Goal: Task Accomplishment & Management: Use online tool/utility

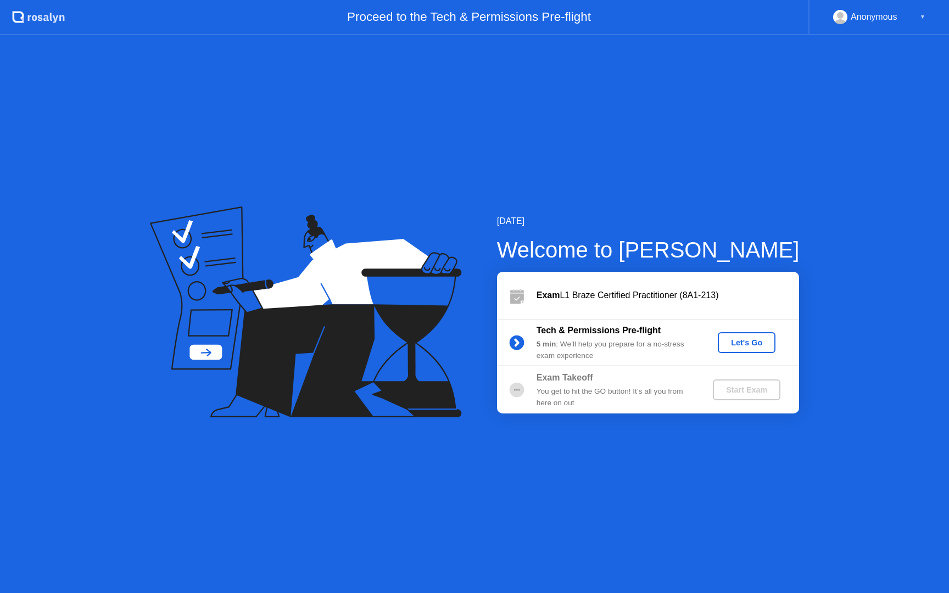
click at [749, 338] on div "Let's Go" at bounding box center [746, 342] width 49 height 9
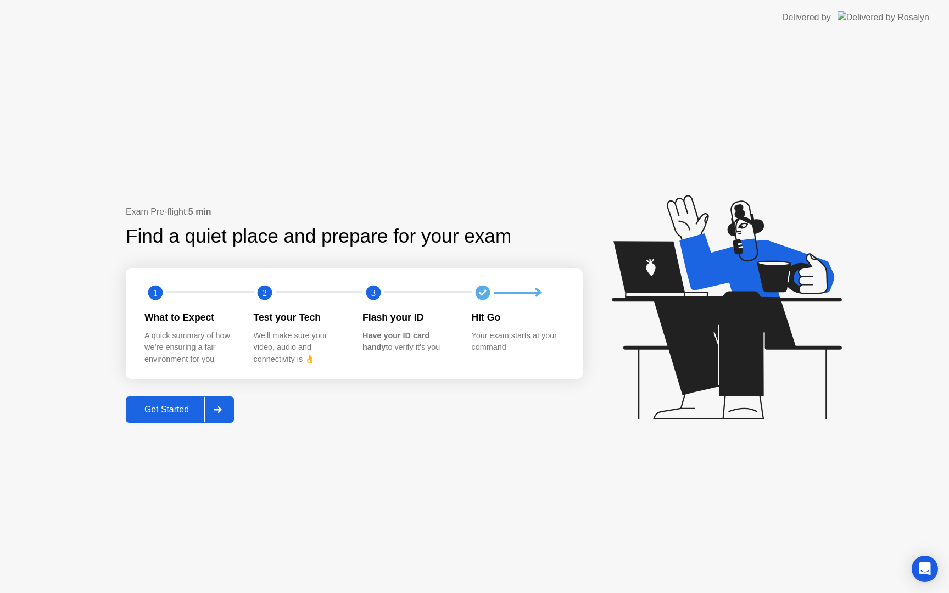
click at [194, 422] on div "Exam Pre-flight: 5 min Find a quiet place and prepare for your exam 1 2 3 What …" at bounding box center [474, 314] width 949 height 558
click at [192, 405] on div "Get Started" at bounding box center [166, 410] width 75 height 10
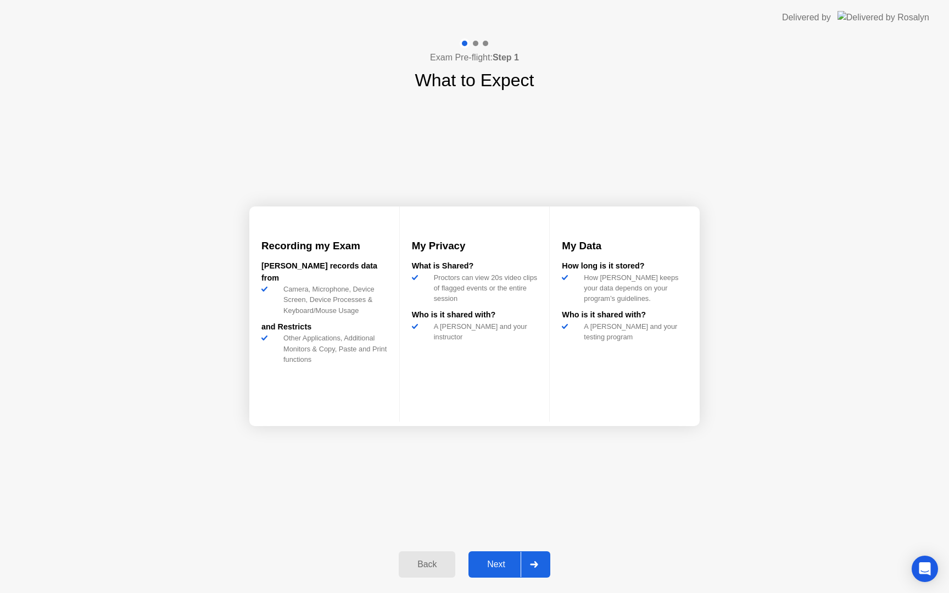
click at [522, 563] on div at bounding box center [534, 564] width 26 height 25
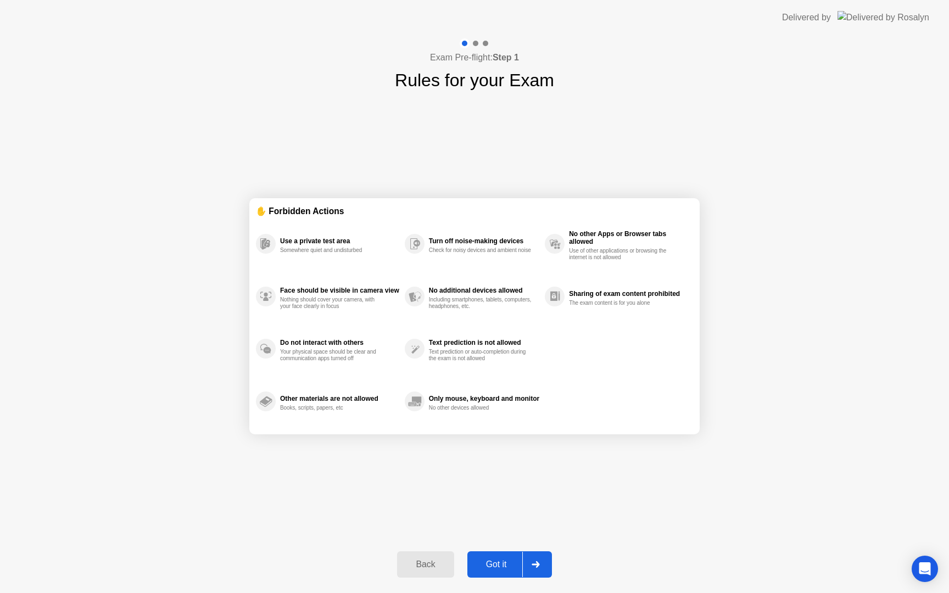
click at [516, 561] on div "Got it" at bounding box center [497, 565] width 52 height 10
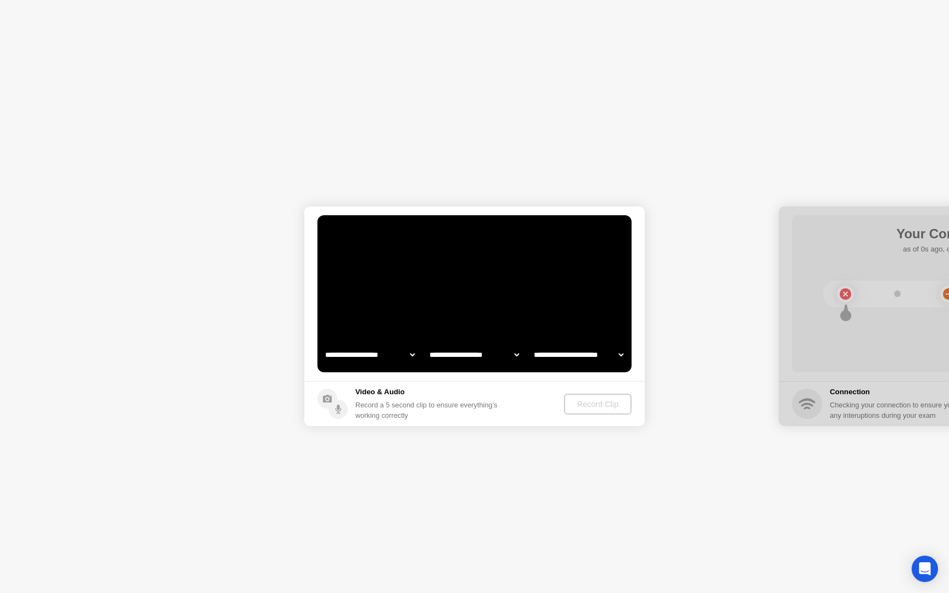
select select "**********"
select select "*******"
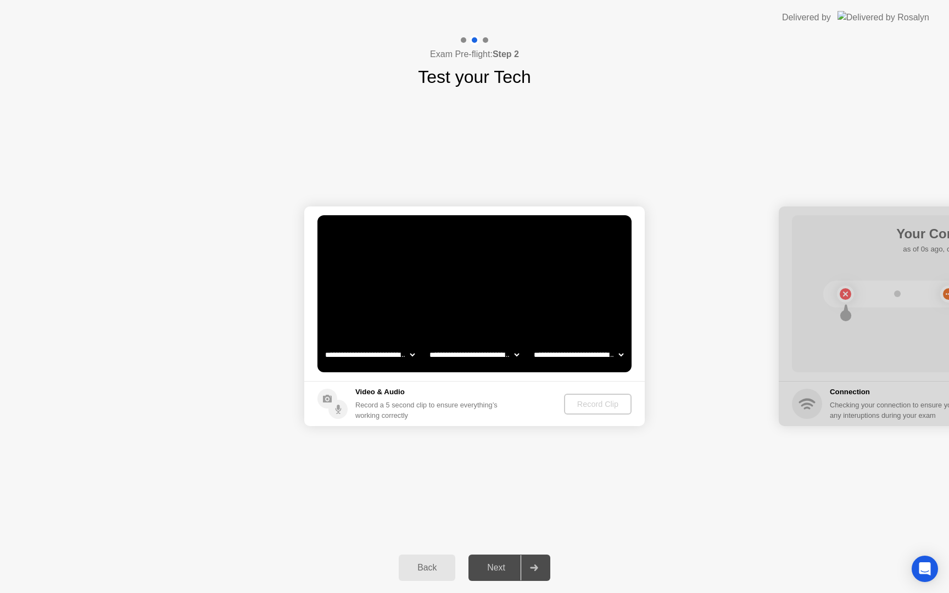
click at [398, 353] on select "**********" at bounding box center [370, 355] width 94 height 22
click at [587, 406] on div "Record Clip" at bounding box center [598, 404] width 59 height 9
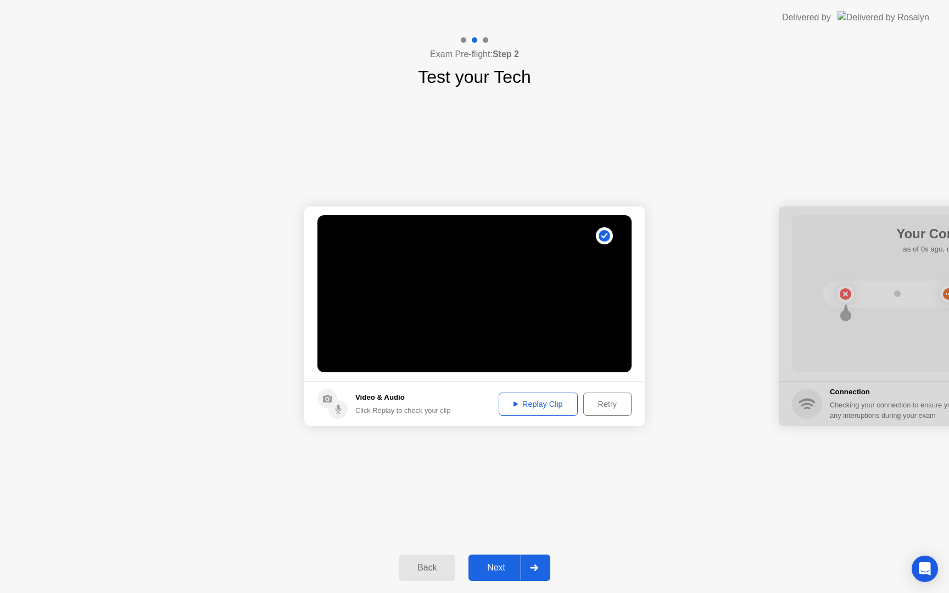
click at [548, 410] on button "Replay Clip" at bounding box center [538, 404] width 79 height 23
click at [501, 564] on div "Next" at bounding box center [496, 568] width 49 height 10
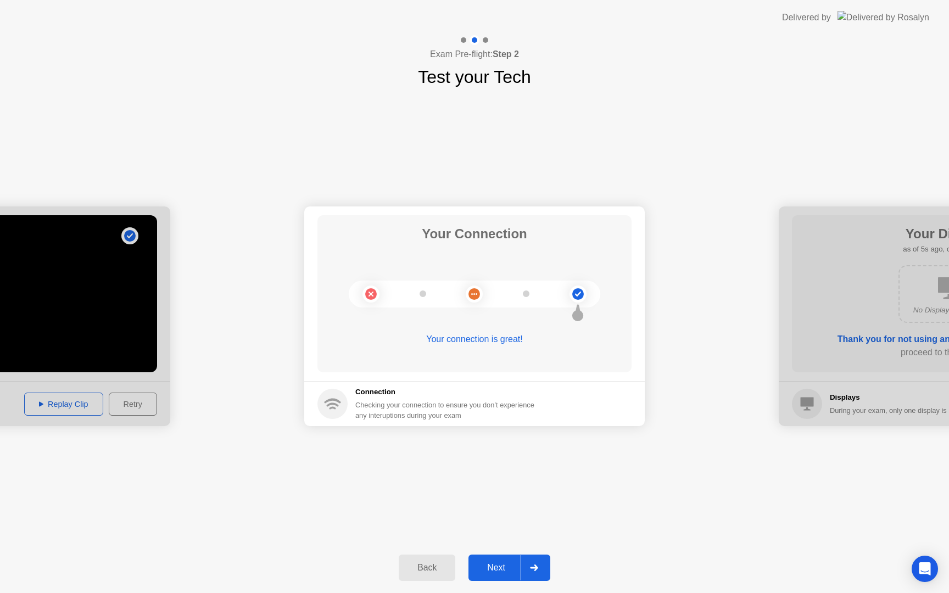
click at [501, 563] on div "Next" at bounding box center [496, 568] width 49 height 10
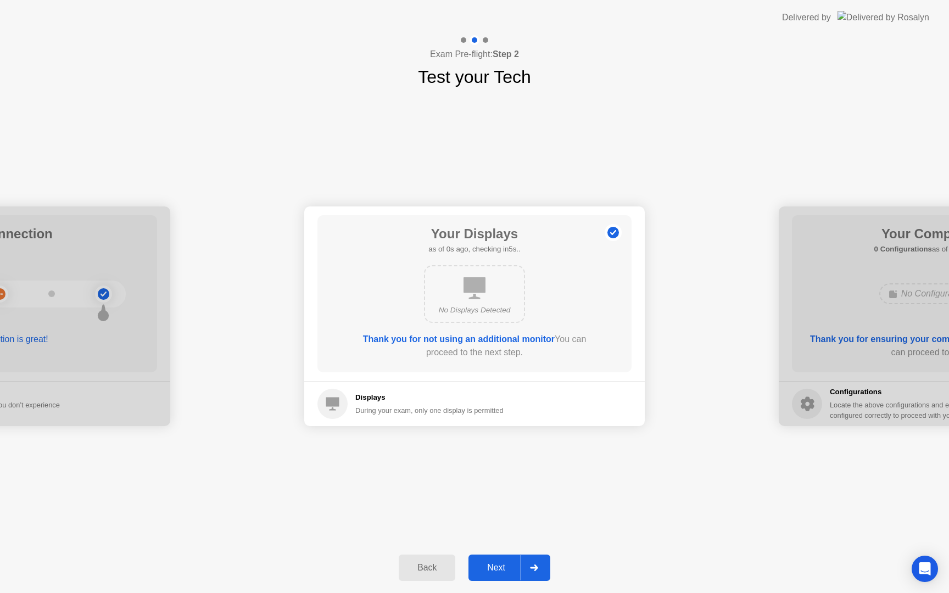
click at [504, 560] on button "Next" at bounding box center [510, 568] width 82 height 26
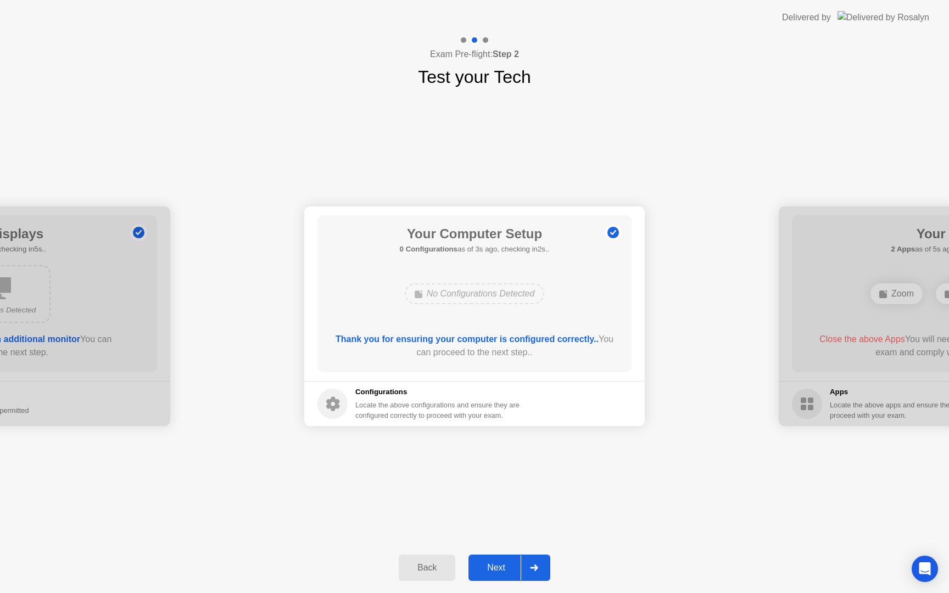
click at [504, 561] on button "Next" at bounding box center [510, 568] width 82 height 26
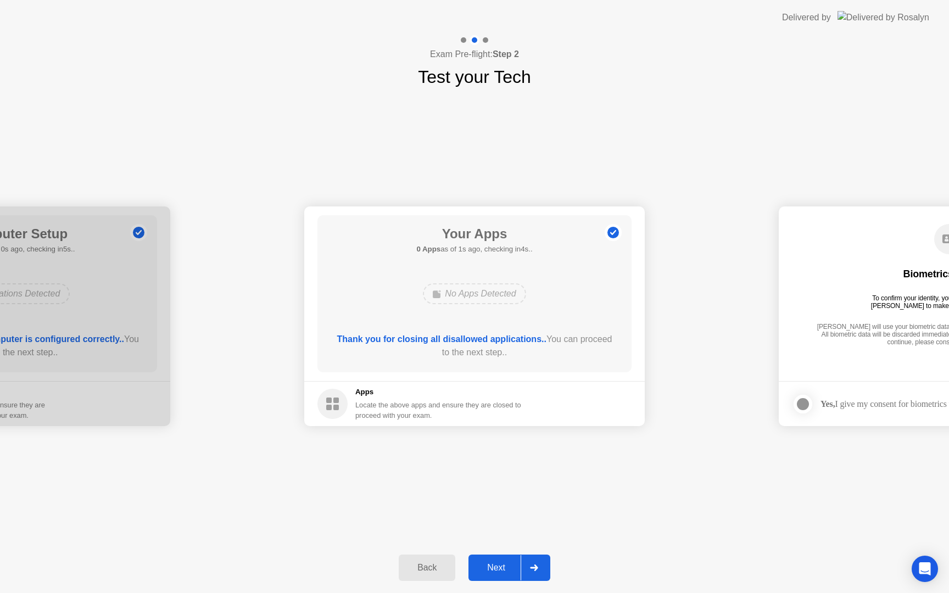
click at [496, 568] on div "Next" at bounding box center [496, 568] width 49 height 10
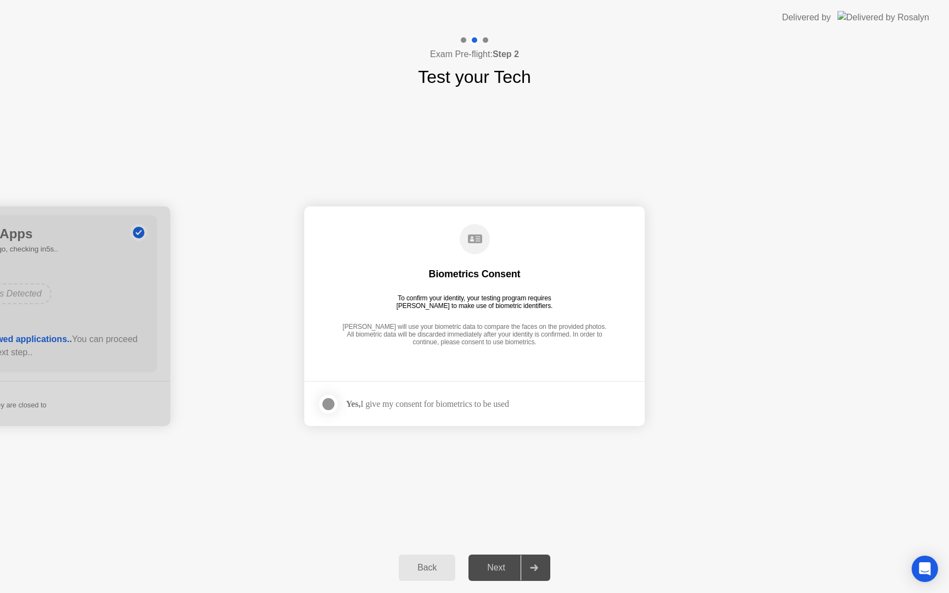
click at [435, 401] on div "Yes, I give my consent for biometrics to be used" at bounding box center [427, 404] width 163 height 10
drag, startPoint x: 337, startPoint y: 404, endPoint x: 330, endPoint y: 408, distance: 8.1
click at [335, 404] on div at bounding box center [328, 404] width 13 height 13
click at [486, 556] on button "Next" at bounding box center [510, 568] width 82 height 26
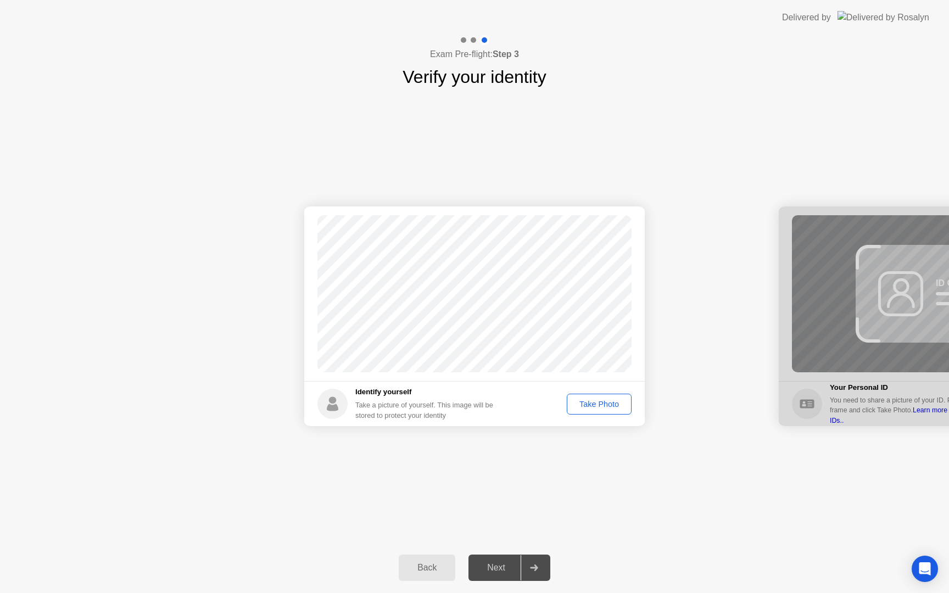
click at [597, 403] on div "Take Photo" at bounding box center [599, 404] width 57 height 9
click at [587, 401] on div "Retake" at bounding box center [606, 404] width 43 height 9
click at [606, 404] on div "Take Photo" at bounding box center [599, 404] width 57 height 9
click at [512, 569] on div "Next" at bounding box center [496, 568] width 49 height 10
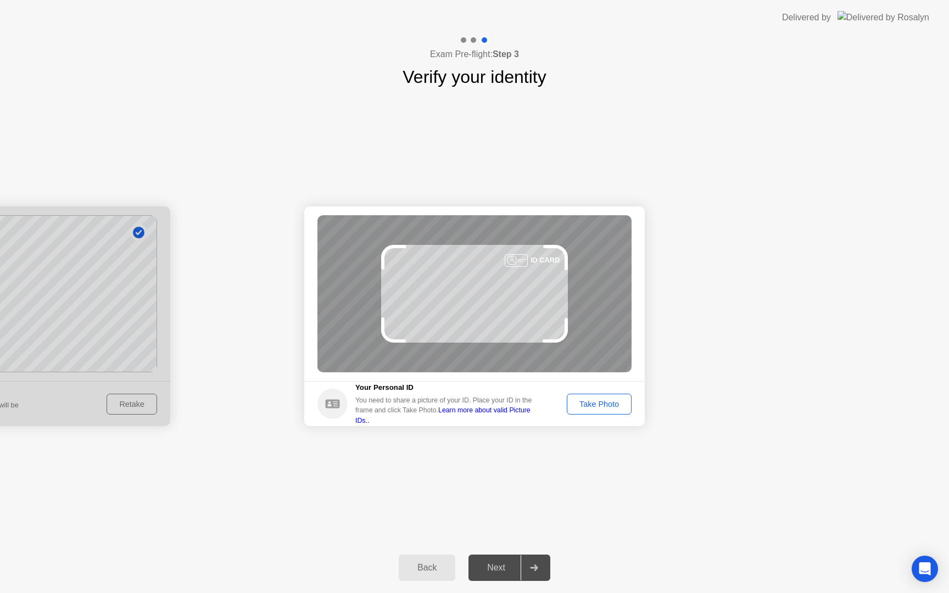
click at [575, 409] on div "Take Photo" at bounding box center [599, 404] width 57 height 9
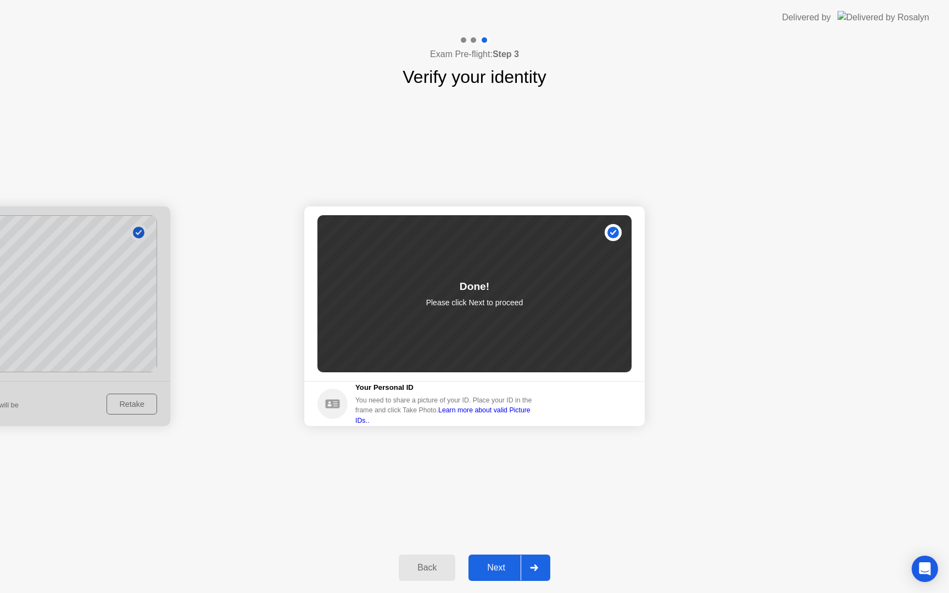
click at [535, 570] on icon at bounding box center [534, 568] width 8 height 7
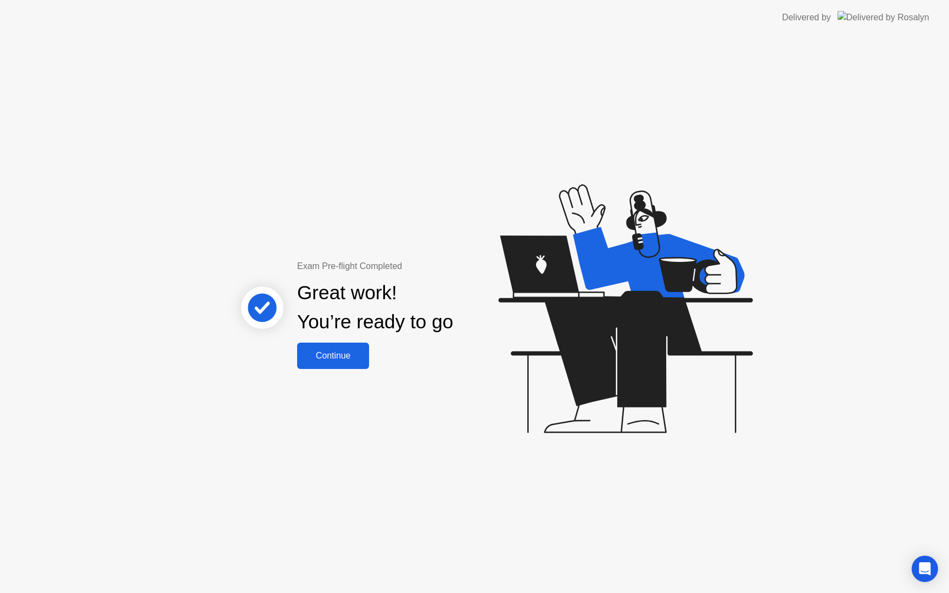
click at [333, 353] on div "Continue" at bounding box center [333, 356] width 65 height 10
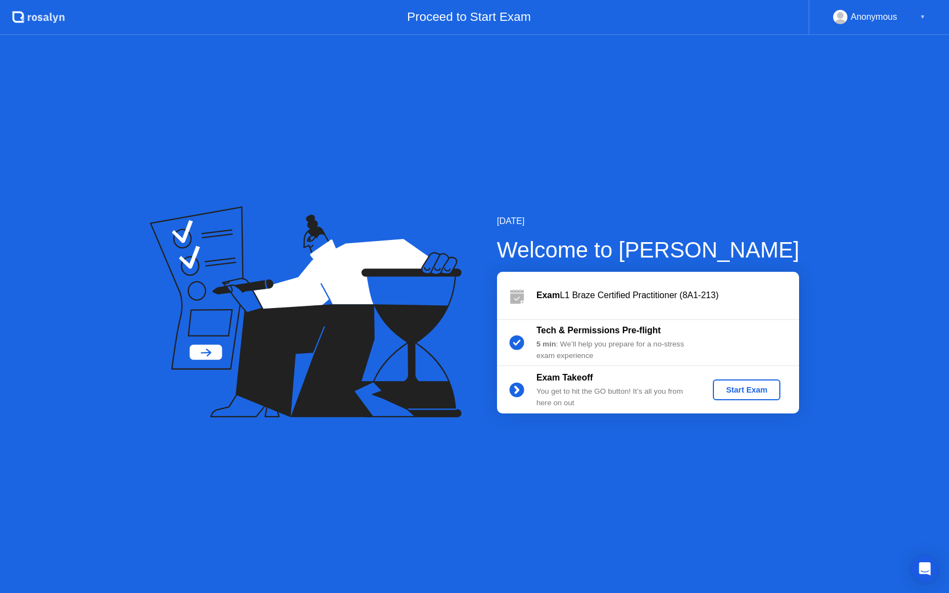
click at [740, 393] on div "Start Exam" at bounding box center [746, 390] width 59 height 9
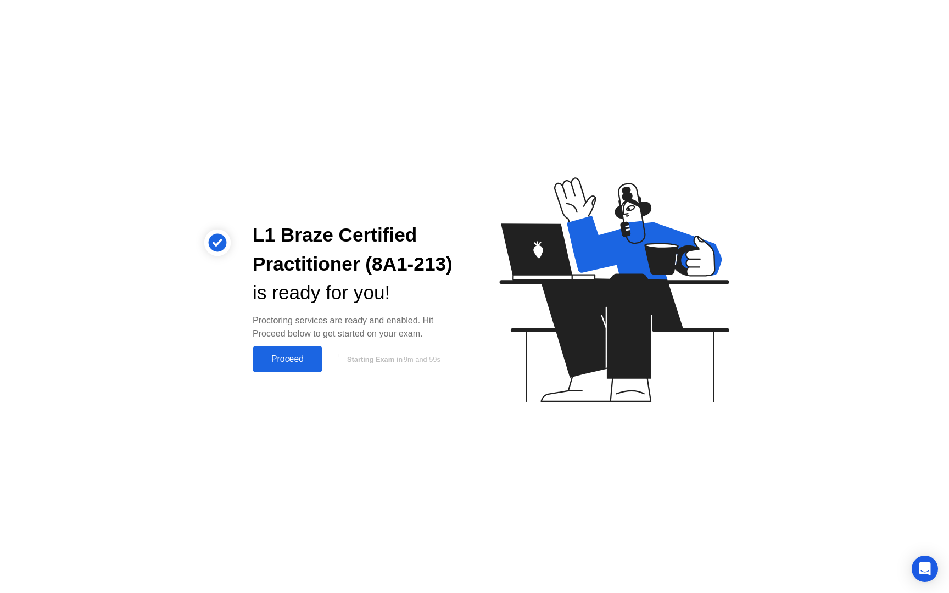
click at [273, 356] on div "Proceed" at bounding box center [287, 359] width 63 height 10
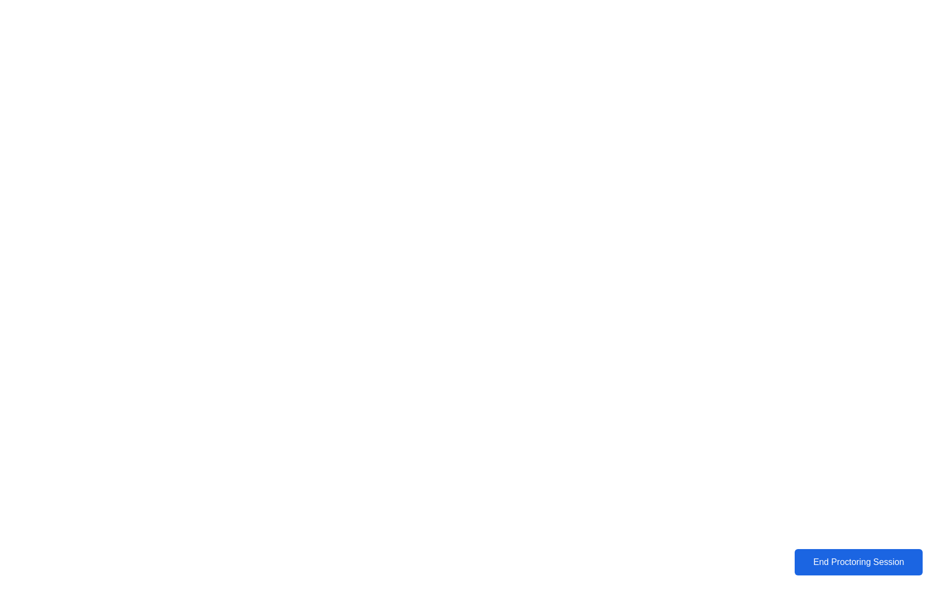
click at [822, 567] on div "End Proctoring Session" at bounding box center [859, 563] width 122 height 10
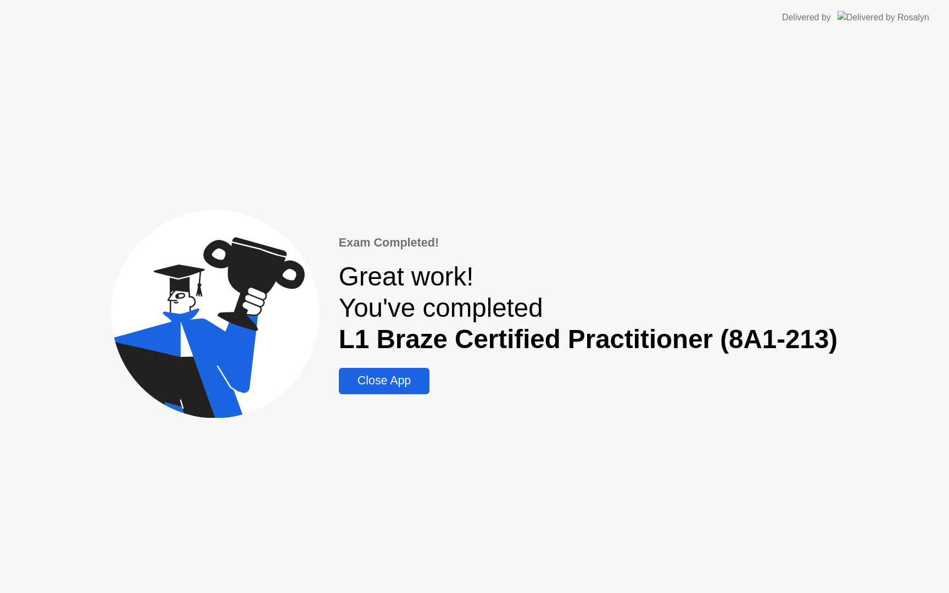
click at [384, 367] on div "Exam Completed! Great work! You've completed L1 Braze Certified Practitioner (8…" at bounding box center [588, 314] width 499 height 160
click at [379, 388] on div "Close App" at bounding box center [384, 381] width 84 height 14
